Goal: Complete application form

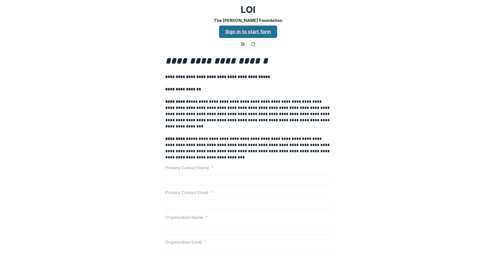
click at [263, 31] on link "Sign in to start form" at bounding box center [248, 32] width 58 height 12
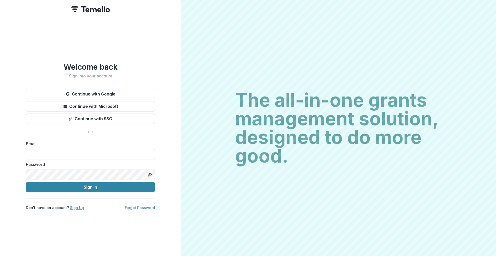
click at [78, 206] on link "Sign Up" at bounding box center [77, 208] width 14 height 4
